Goal: Task Accomplishment & Management: Use online tool/utility

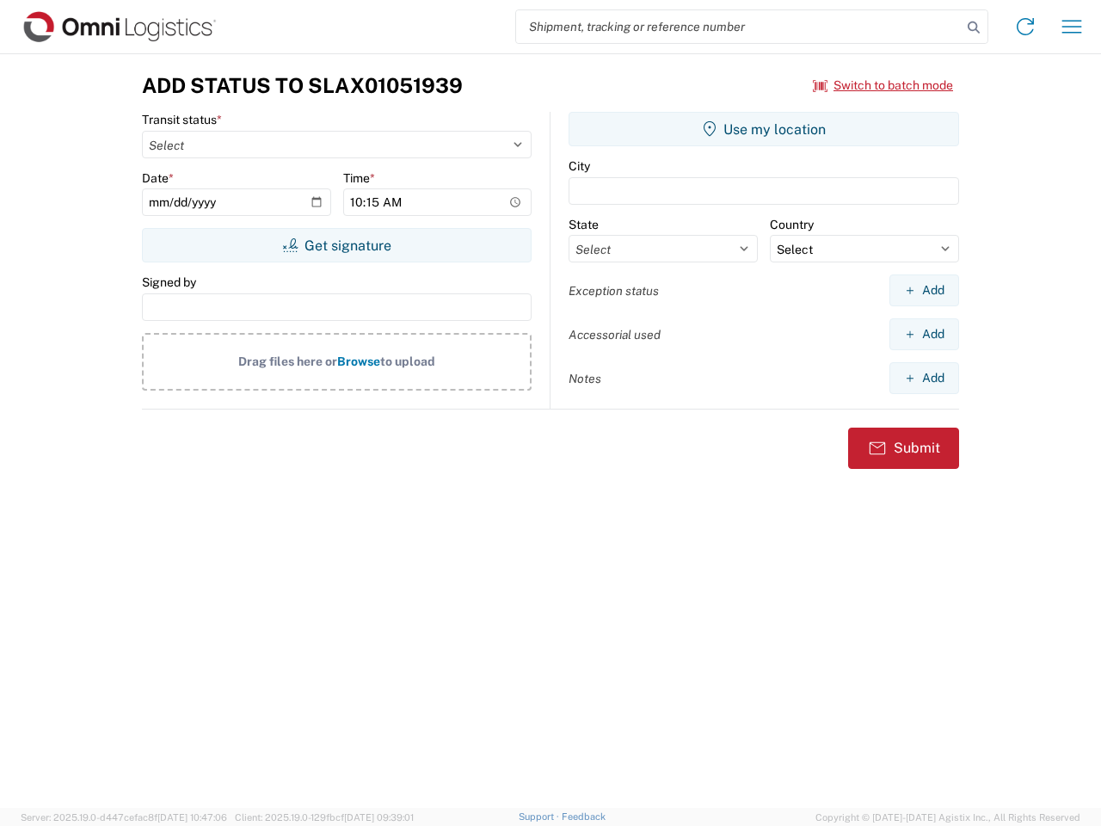
click at [739, 27] on input "search" at bounding box center [739, 26] width 446 height 33
click at [974, 28] on icon at bounding box center [974, 27] width 24 height 24
click at [1025, 27] on icon at bounding box center [1026, 27] width 28 height 28
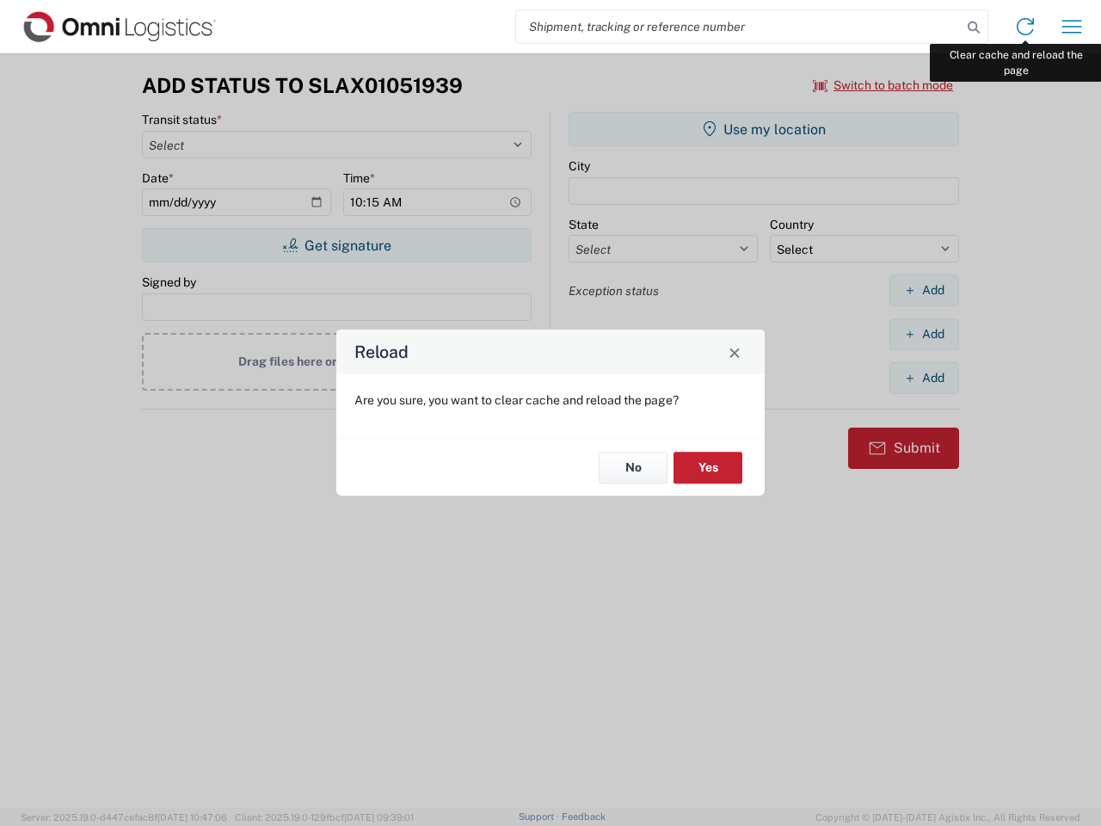
click at [1072, 27] on div "Reload Are you sure, you want to clear cache and reload the page? No Yes" at bounding box center [550, 413] width 1101 height 826
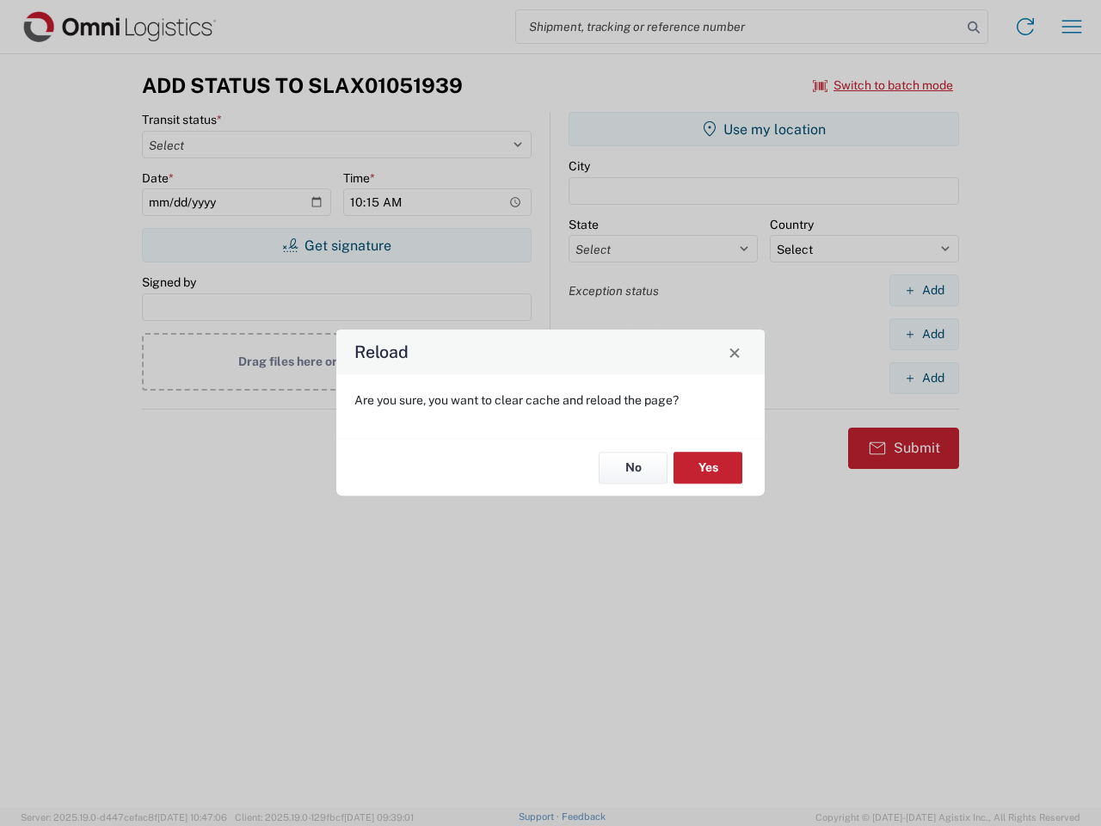
click at [884, 85] on div "Reload Are you sure, you want to clear cache and reload the page? No Yes" at bounding box center [550, 413] width 1101 height 826
click at [336, 245] on div "Reload Are you sure, you want to clear cache and reload the page? No Yes" at bounding box center [550, 413] width 1101 height 826
click at [764, 129] on div "Reload Are you sure, you want to clear cache and reload the page? No Yes" at bounding box center [550, 413] width 1101 height 826
click at [924, 290] on div "Reload Are you sure, you want to clear cache and reload the page? No Yes" at bounding box center [550, 413] width 1101 height 826
click at [924, 334] on div "Reload Are you sure, you want to clear cache and reload the page? No Yes" at bounding box center [550, 413] width 1101 height 826
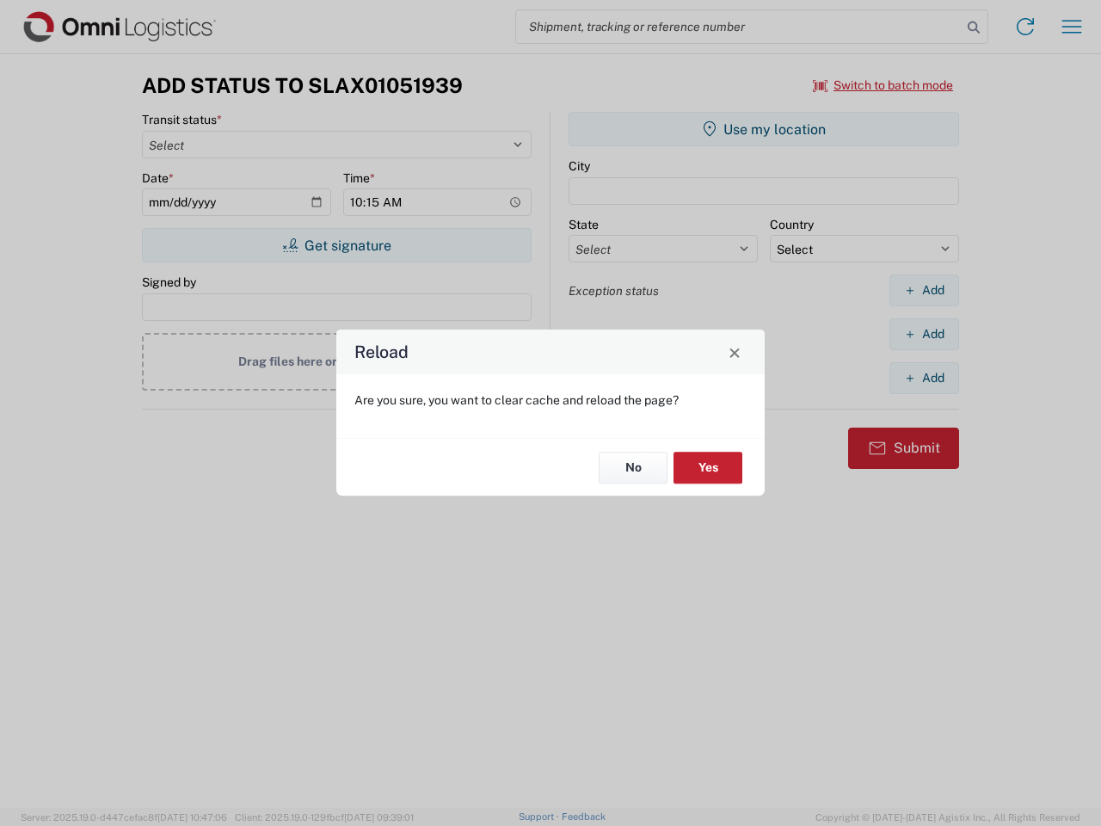
click at [924, 378] on div "Reload Are you sure, you want to clear cache and reload the page? No Yes" at bounding box center [550, 413] width 1101 height 826
